Goal: Task Accomplishment & Management: Use online tool/utility

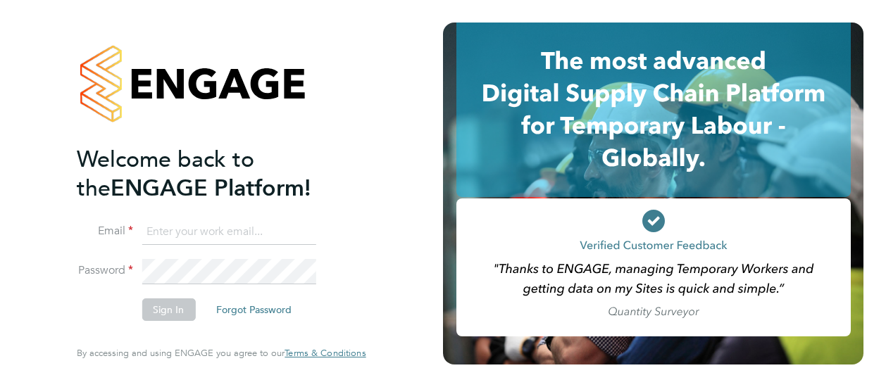
type input "[PERSON_NAME][EMAIL_ADDRESS][DOMAIN_NAME]"
click at [184, 311] on button "Sign In" at bounding box center [169, 310] width 54 height 23
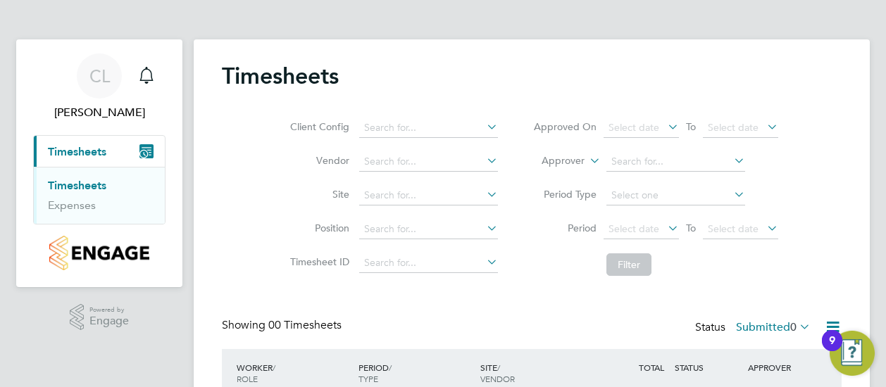
click at [89, 150] on span "Timesheets" at bounding box center [77, 151] width 58 height 13
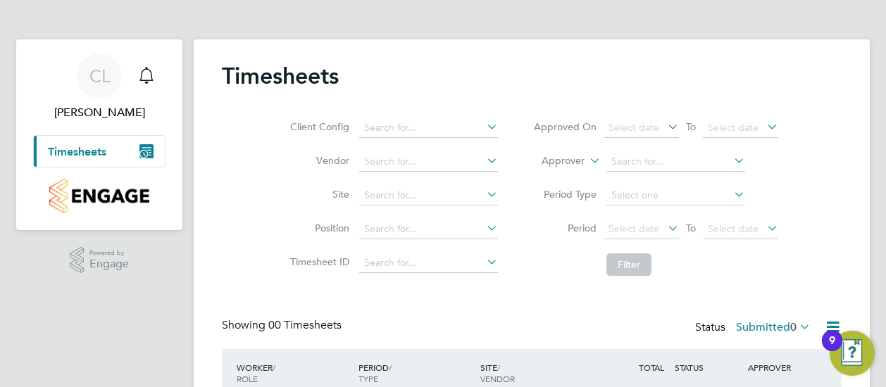
click at [89, 150] on span "Timesheets" at bounding box center [77, 151] width 58 height 13
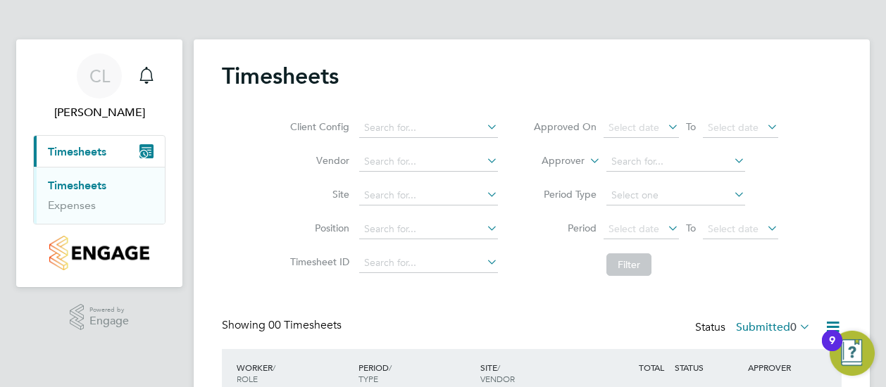
click at [149, 152] on icon "Main navigation" at bounding box center [150, 152] width 3 height 1
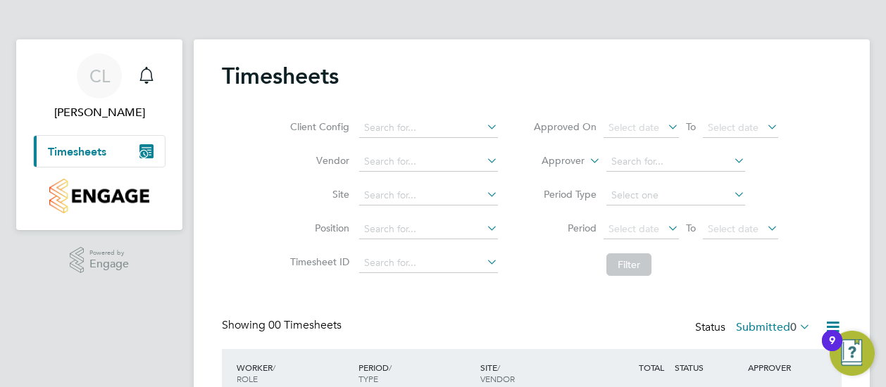
click at [149, 152] on icon "Main navigation" at bounding box center [150, 152] width 3 height 1
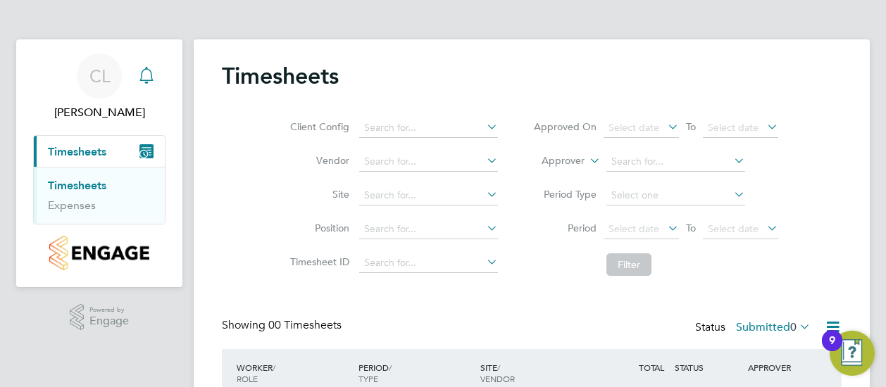
click at [151, 80] on icon "Main navigation" at bounding box center [145, 74] width 13 height 14
